Goal: Complete application form

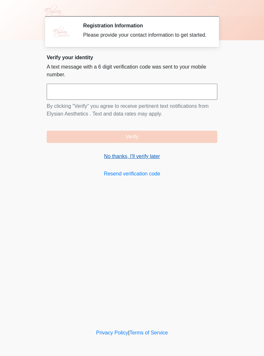
click at [157, 160] on link "No thanks, I'll verify later" at bounding box center [132, 157] width 171 height 8
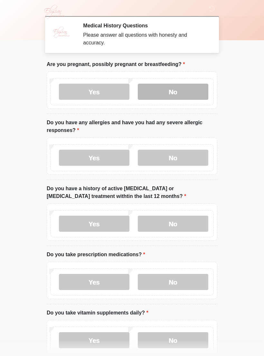
click at [183, 94] on label "No" at bounding box center [173, 92] width 71 height 16
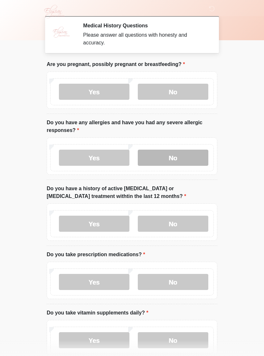
click at [180, 157] on label "No" at bounding box center [173, 158] width 71 height 16
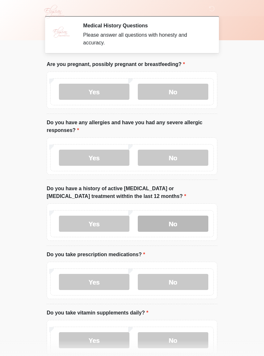
click at [182, 220] on label "No" at bounding box center [173, 224] width 71 height 16
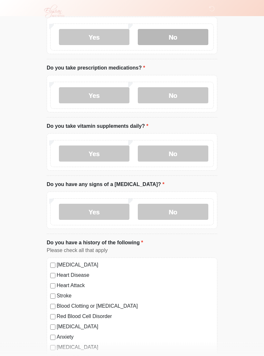
scroll to position [187, 0]
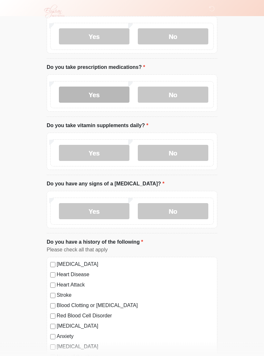
click at [112, 94] on label "Yes" at bounding box center [94, 95] width 71 height 16
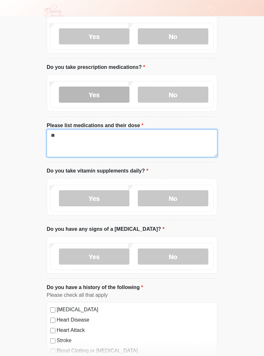
scroll to position [188, 0]
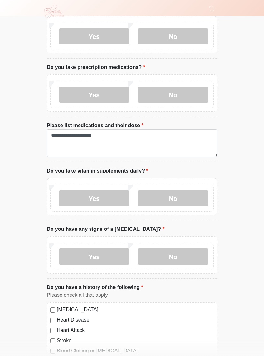
click at [213, 171] on li "Do you take vitamin supplements daily? Do you take vitamin supplements daily? Y…" at bounding box center [132, 193] width 171 height 53
click at [104, 198] on label "Yes" at bounding box center [94, 198] width 71 height 16
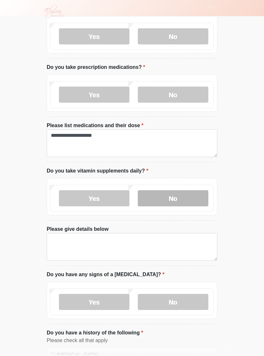
click at [172, 200] on label "No" at bounding box center [173, 198] width 71 height 16
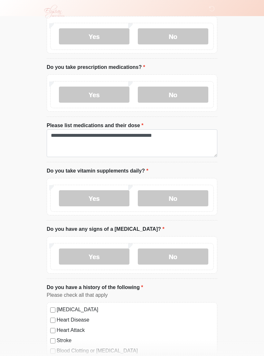
click at [228, 176] on div "‎ ‎ ‎ ‎ Medical History Questions Please answer all questions with honesty and …" at bounding box center [131, 230] width 193 height 822
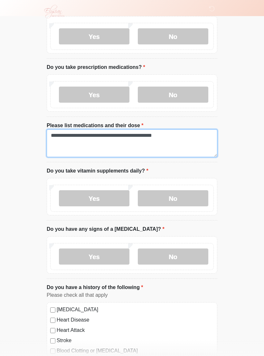
click at [104, 137] on textarea "**********" at bounding box center [132, 144] width 171 height 28
type textarea "**********"
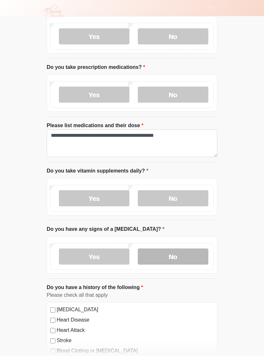
click at [184, 261] on label "No" at bounding box center [173, 257] width 71 height 16
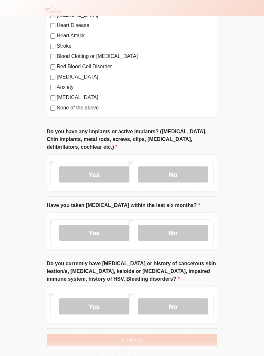
scroll to position [475, 0]
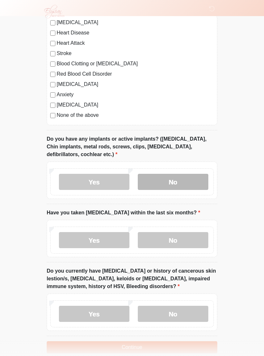
click at [171, 183] on label "No" at bounding box center [173, 182] width 71 height 16
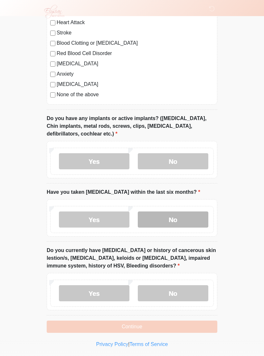
click at [168, 215] on label "No" at bounding box center [173, 220] width 71 height 16
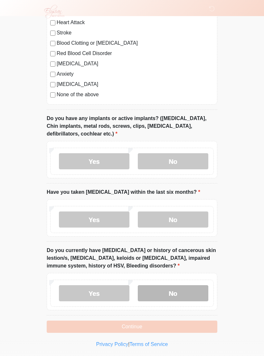
click at [176, 292] on label "No" at bounding box center [173, 293] width 71 height 16
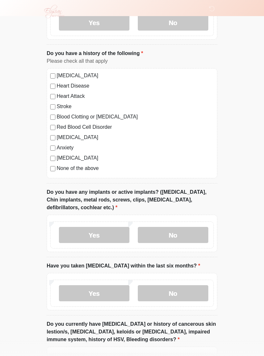
scroll to position [505, 0]
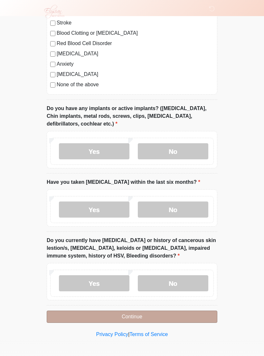
click at [178, 318] on button "Continue" at bounding box center [132, 317] width 171 height 12
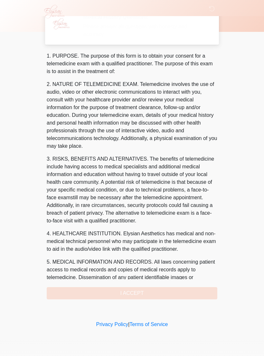
scroll to position [0, 0]
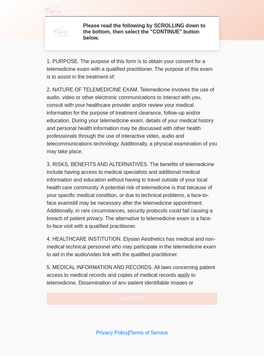
click at [149, 301] on div "1. PURPOSE. The purpose of this form is to obtain your consent for a telemedici…" at bounding box center [132, 181] width 171 height 247
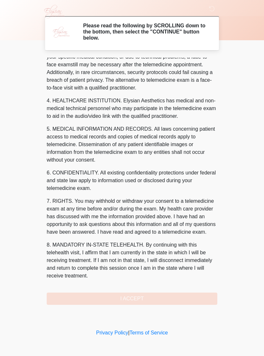
scroll to position [162, 0]
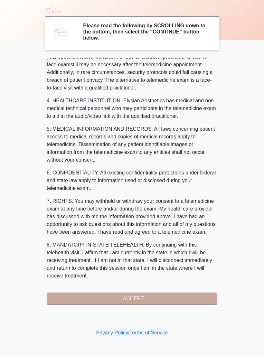
click at [165, 303] on button "I ACCEPT" at bounding box center [132, 299] width 171 height 12
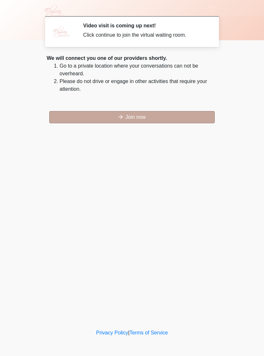
click at [133, 114] on button "Join now" at bounding box center [132, 117] width 166 height 12
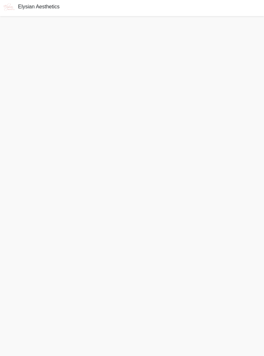
scroll to position [2, 0]
